Goal: Find contact information: Find contact information

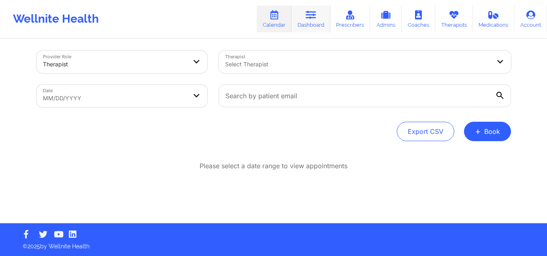
click at [316, 12] on icon at bounding box center [311, 15] width 11 height 9
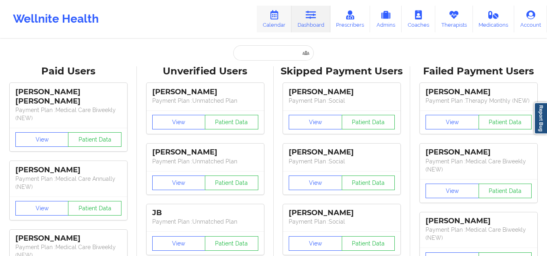
click at [270, 18] on link "Calendar" at bounding box center [274, 19] width 35 height 27
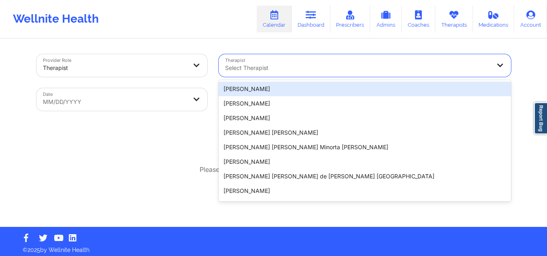
click at [269, 73] on div "Select Therapist" at bounding box center [355, 65] width 273 height 23
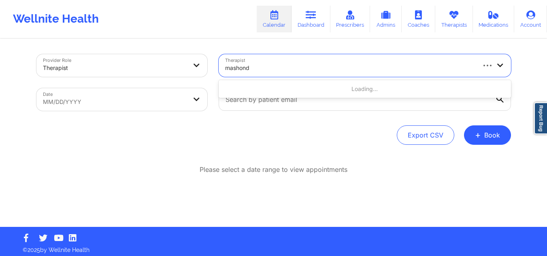
type input "[PERSON_NAME]"
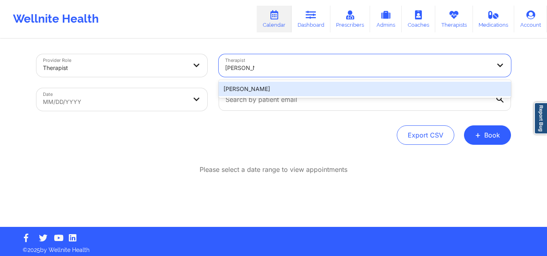
click at [266, 90] on div "[PERSON_NAME]" at bounding box center [365, 89] width 293 height 15
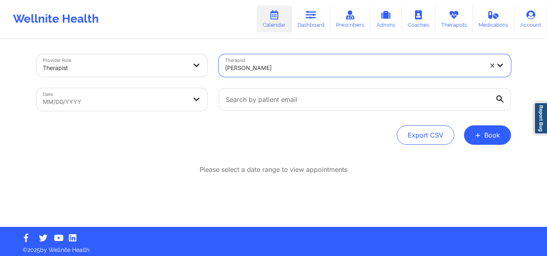
click at [158, 106] on body "Wellnite Health Calendar Dashboard Prescribers Admins Coaches Therapists Medica…" at bounding box center [273, 128] width 547 height 256
select select "2025-8"
select select "2025-9"
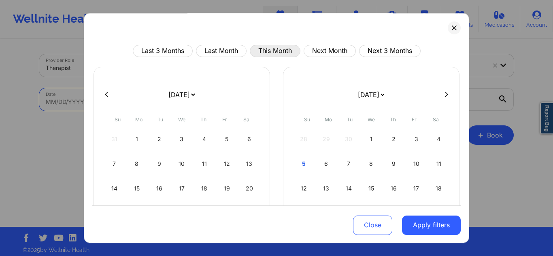
click at [268, 49] on button "This Month" at bounding box center [275, 51] width 51 height 12
select select "2025-9"
select select "2025-10"
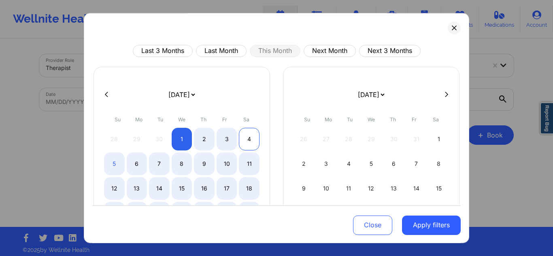
click at [249, 139] on div "4" at bounding box center [249, 139] width 21 height 23
select select "2025-9"
select select "2025-10"
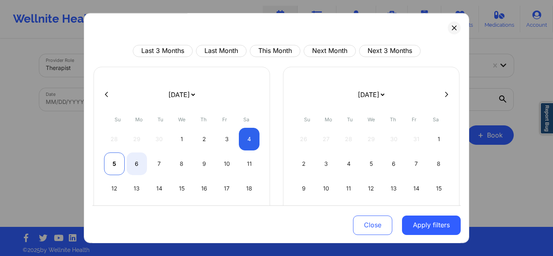
select select "2025-9"
select select "2025-10"
click at [113, 162] on div "5" at bounding box center [114, 164] width 21 height 23
select select "2025-9"
select select "2025-10"
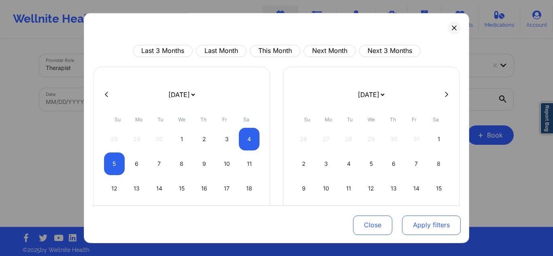
click at [414, 222] on button "Apply filters" at bounding box center [431, 225] width 59 height 19
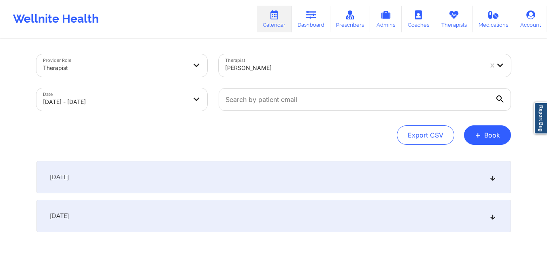
click at [414, 222] on div "[DATE]" at bounding box center [273, 216] width 475 height 32
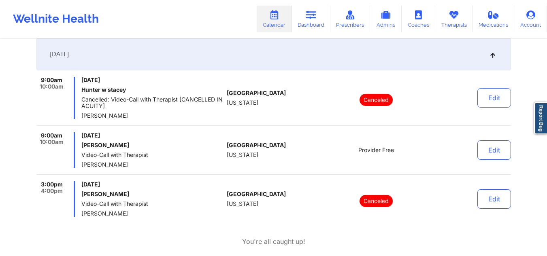
scroll to position [81, 0]
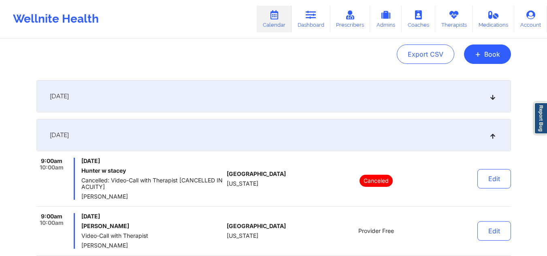
click at [286, 98] on div "[DATE]" at bounding box center [273, 96] width 475 height 32
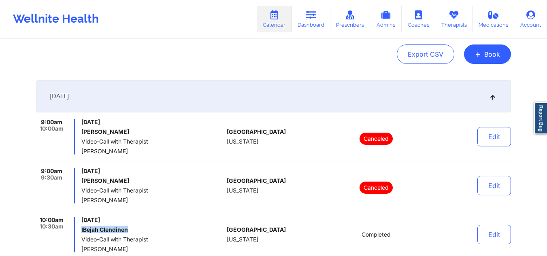
drag, startPoint x: 137, startPoint y: 232, endPoint x: 81, endPoint y: 230, distance: 56.8
click at [81, 230] on div "10:00am 10:30am [DATE] IBejah Clendinen Video-Call with Therapist [PERSON_NAME]" at bounding box center [130, 235] width 188 height 36
copy h6 "IBejah Clendinen"
click at [236, 53] on div "Export CSV + Book" at bounding box center [273, 54] width 475 height 19
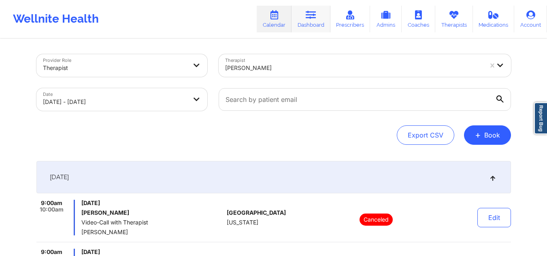
drag, startPoint x: 307, startPoint y: 17, endPoint x: 312, endPoint y: 30, distance: 13.5
click at [307, 17] on icon at bounding box center [311, 15] width 11 height 9
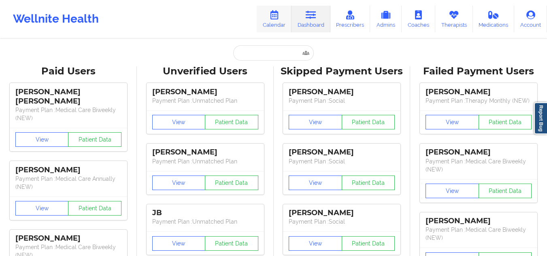
click at [267, 25] on link "Calendar" at bounding box center [274, 19] width 35 height 27
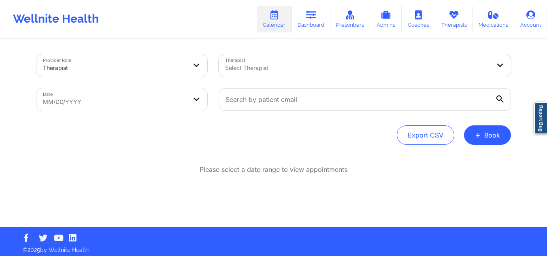
click at [298, 72] on div at bounding box center [358, 68] width 266 height 10
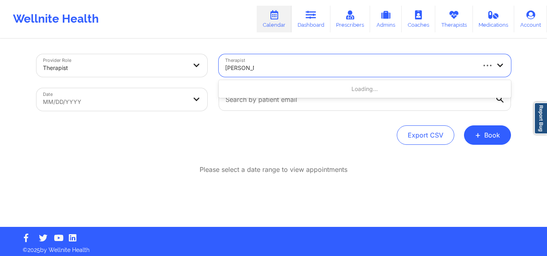
type input "[PERSON_NAME]"
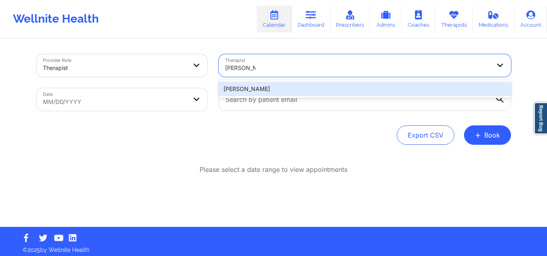
click at [304, 92] on div "[PERSON_NAME]" at bounding box center [365, 89] width 293 height 15
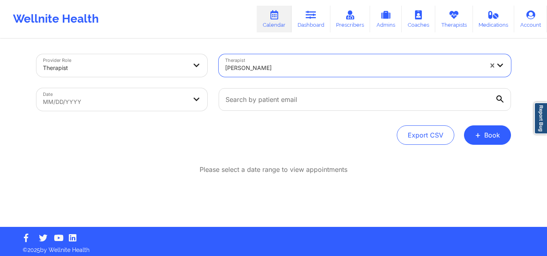
click at [90, 100] on body "Wellnite Health Calendar Dashboard Prescribers Admins Coaches Therapists Medica…" at bounding box center [273, 128] width 547 height 256
select select "2025-8"
select select "2025-9"
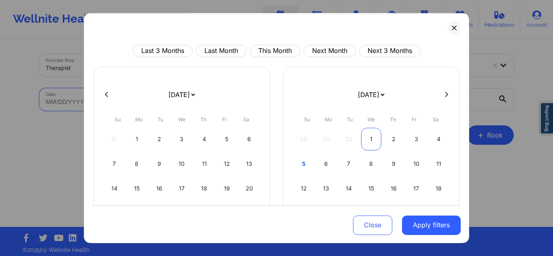
click at [361, 134] on div "1" at bounding box center [371, 139] width 21 height 23
select select "2025-9"
select select "2025-10"
select select "2025-9"
select select "2025-10"
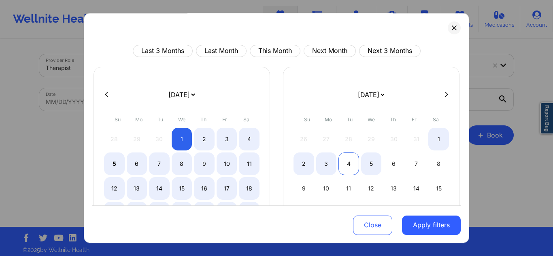
select select "2025-9"
select select "2025-10"
select select "2025-9"
select select "2025-10"
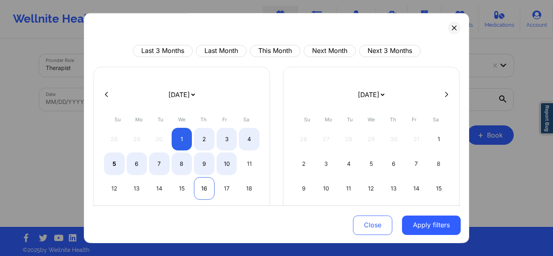
select select "2025-9"
select select "2025-10"
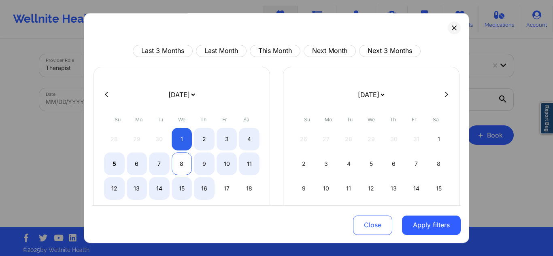
select select "2025-9"
select select "2025-10"
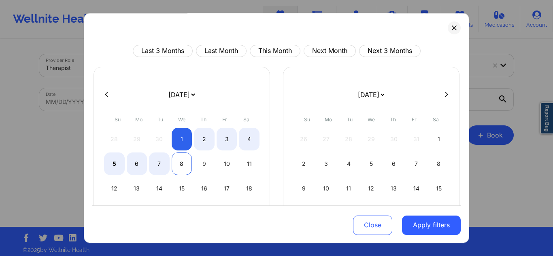
click at [182, 173] on div "8" at bounding box center [182, 164] width 21 height 23
select select "2025-9"
select select "2025-10"
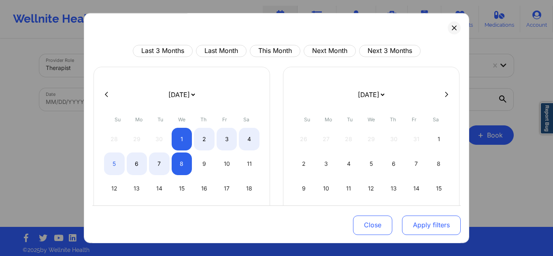
click at [431, 220] on button "Apply filters" at bounding box center [431, 225] width 59 height 19
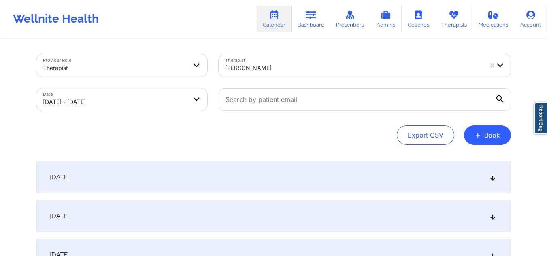
click at [322, 182] on div "[DATE]" at bounding box center [273, 177] width 475 height 32
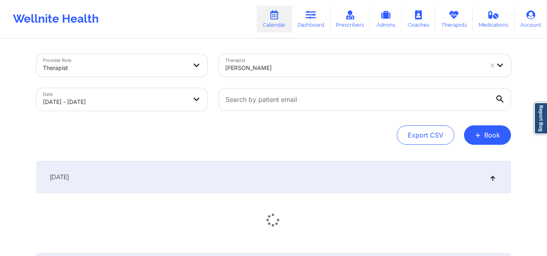
scroll to position [122, 0]
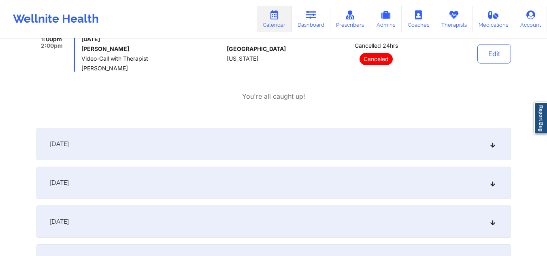
click at [231, 145] on div "[DATE]" at bounding box center [273, 144] width 475 height 32
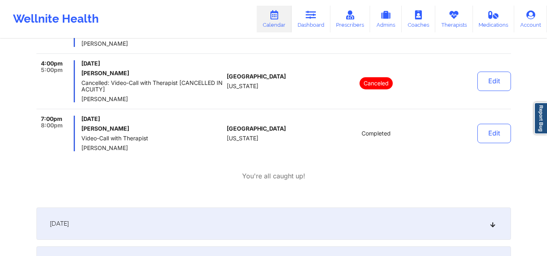
scroll to position [567, 0]
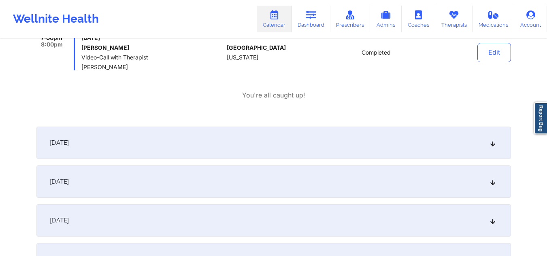
click at [157, 143] on div "[DATE]" at bounding box center [273, 143] width 475 height 32
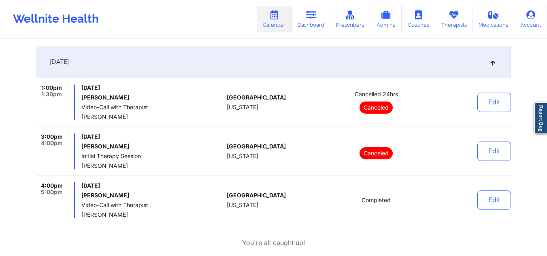
scroll to position [729, 0]
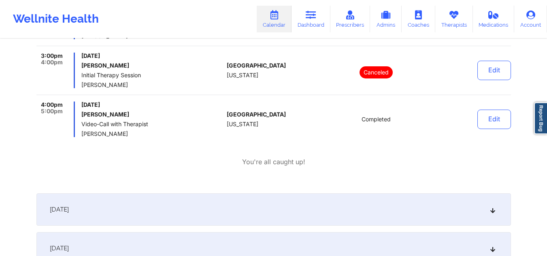
drag, startPoint x: 145, startPoint y: 205, endPoint x: 152, endPoint y: 201, distance: 8.0
click at [147, 205] on div "[DATE]" at bounding box center [273, 210] width 475 height 32
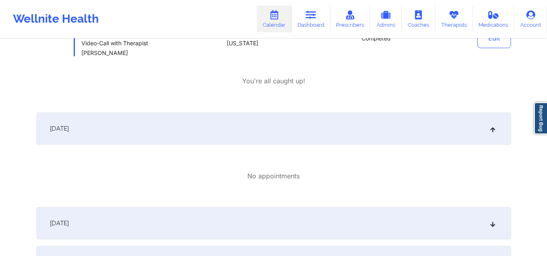
scroll to position [891, 0]
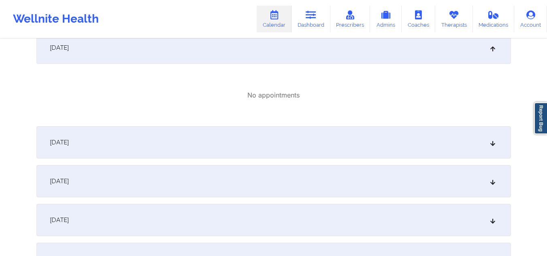
click at [178, 139] on div "[DATE]" at bounding box center [273, 142] width 475 height 32
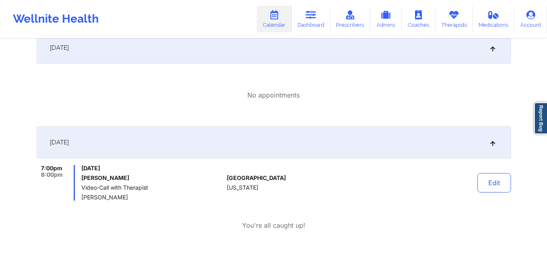
scroll to position [932, 0]
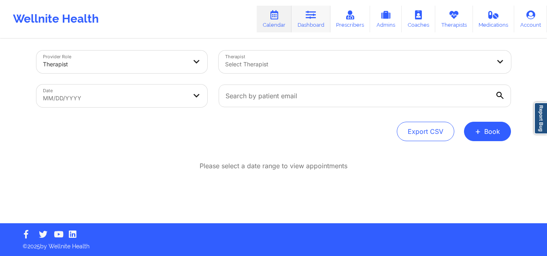
click at [321, 16] on link "Dashboard" at bounding box center [311, 19] width 39 height 27
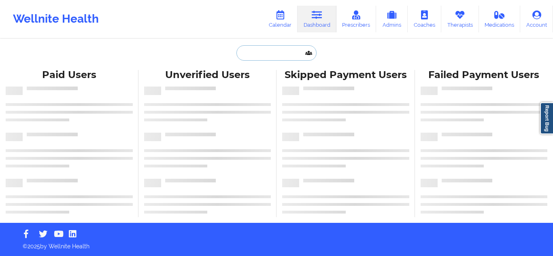
click at [279, 57] on input "text" at bounding box center [277, 52] width 80 height 15
paste input "Alison Coleman"
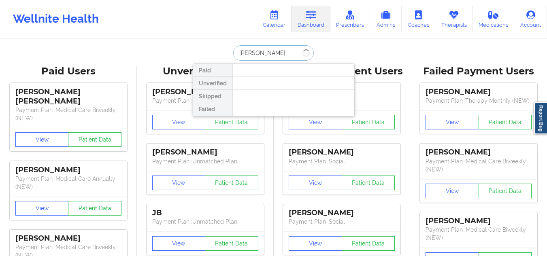
type input "Alison Coleman"
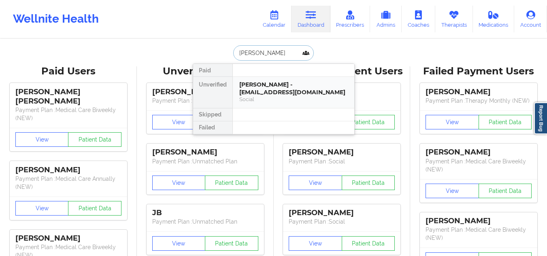
click at [291, 105] on div "Alison Coleman - acoleman@osborneny.org Social" at bounding box center [294, 92] width 122 height 31
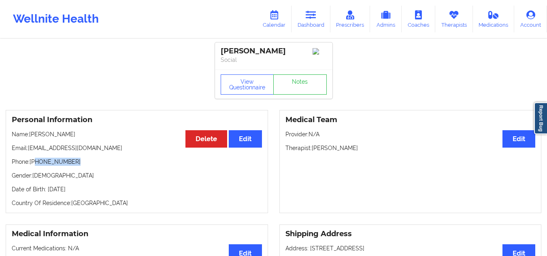
drag, startPoint x: 75, startPoint y: 164, endPoint x: 35, endPoint y: 168, distance: 39.9
click at [35, 166] on p "Phone: +1518-424-7078" at bounding box center [137, 162] width 250 height 8
copy p "518-424-7078"
